Goal: Check status: Check status

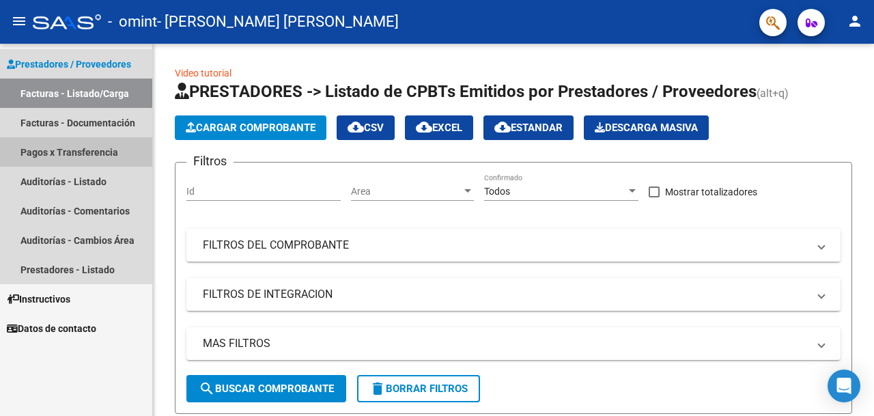
click at [68, 154] on link "Pagos x Transferencia" at bounding box center [76, 151] width 152 height 29
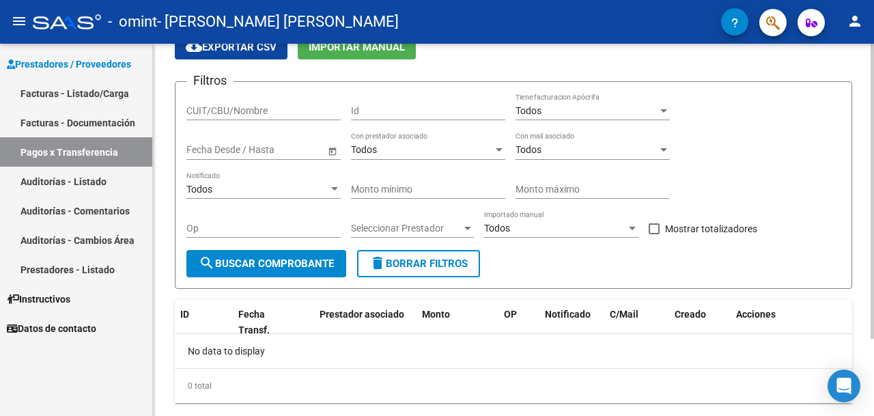
scroll to position [97, 0]
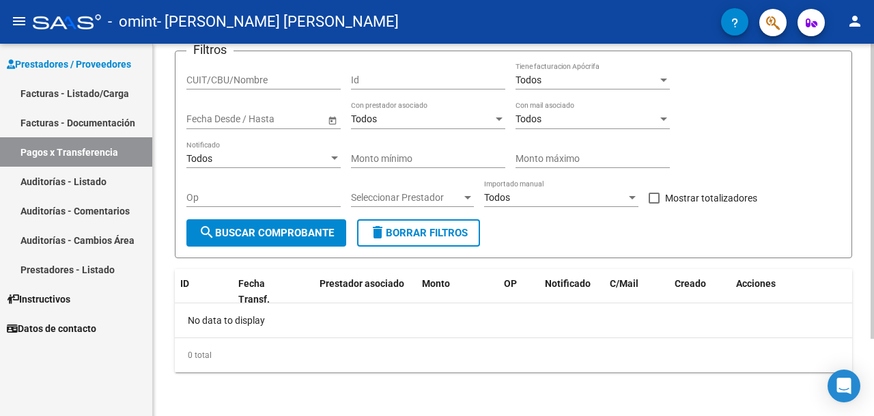
click at [233, 232] on span "search Buscar Comprobante" at bounding box center [266, 233] width 135 height 12
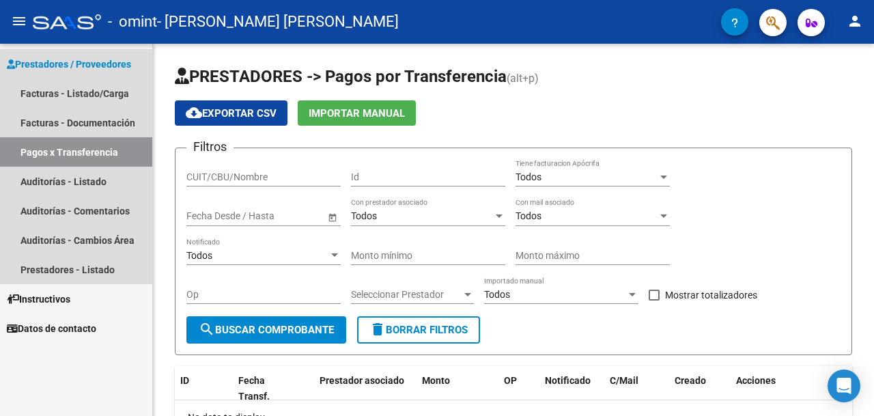
click at [66, 161] on link "Pagos x Transferencia" at bounding box center [76, 151] width 152 height 29
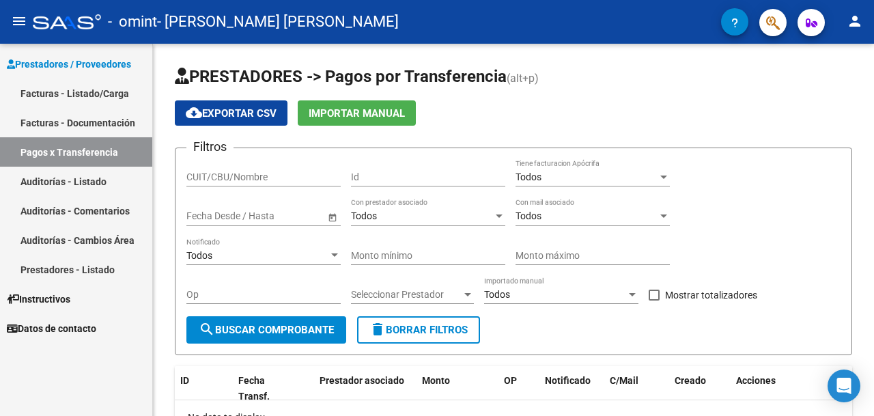
click at [67, 124] on link "Facturas - Documentación" at bounding box center [76, 122] width 152 height 29
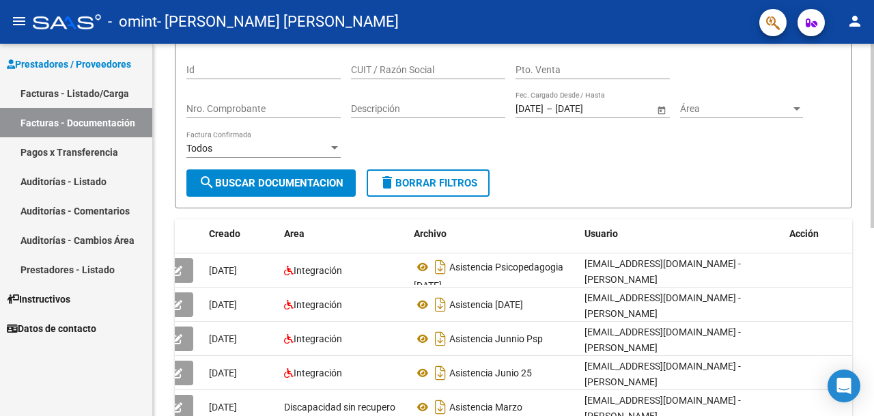
scroll to position [380, 0]
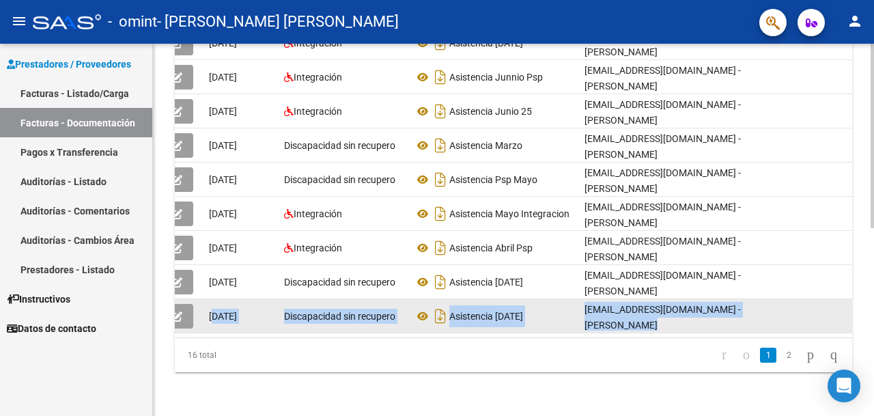
drag, startPoint x: 369, startPoint y: 325, endPoint x: 214, endPoint y: 306, distance: 155.5
click at [215, 306] on datatable-body "21193 [DATE] Integración Asistencia Psicopedagogia [DATE] [EMAIL_ADDRESS][DOMAI…" at bounding box center [513, 165] width 677 height 346
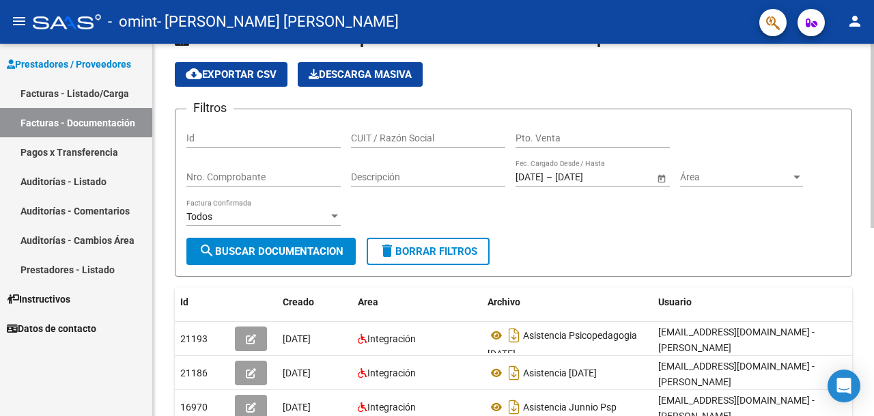
scroll to position [0, 0]
